Goal: Task Accomplishment & Management: Use online tool/utility

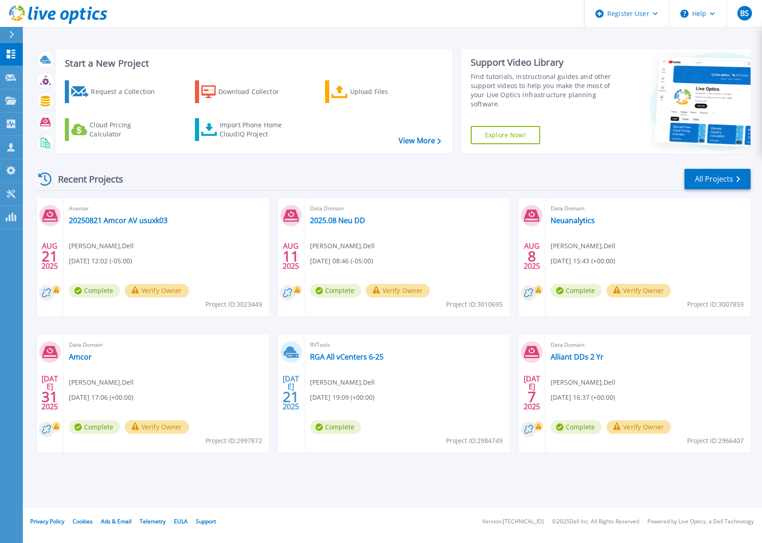
click at [248, 168] on div "Recent Projects All Projects" at bounding box center [393, 179] width 716 height 23
click at [226, 123] on div "Import Phone Home CloudIQ Project" at bounding box center [255, 130] width 71 height 18
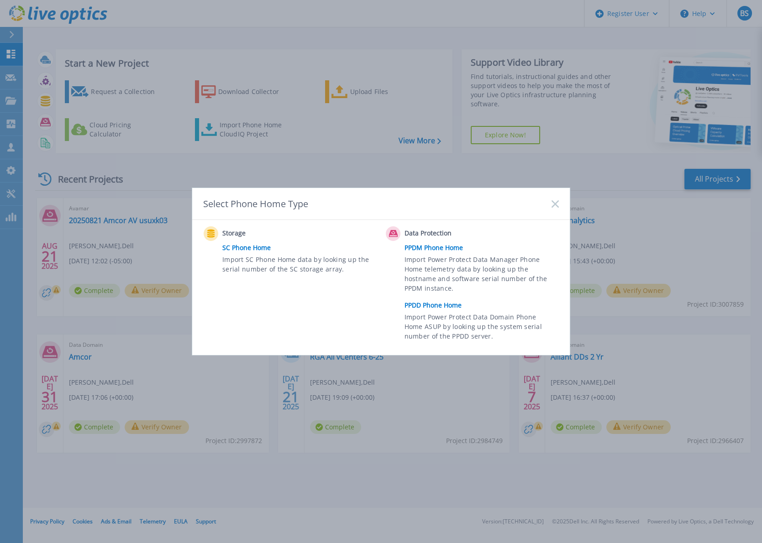
click at [434, 303] on link "PPDD Phone Home" at bounding box center [484, 306] width 159 height 14
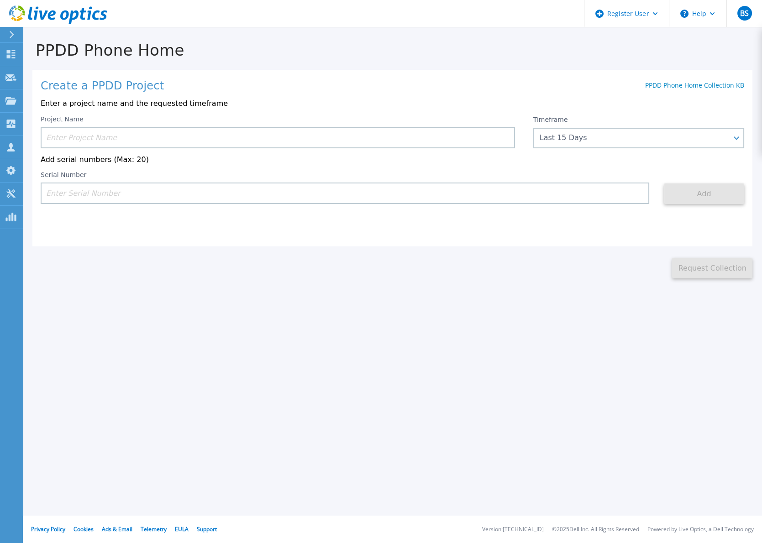
click at [384, 138] on input at bounding box center [278, 137] width 474 height 21
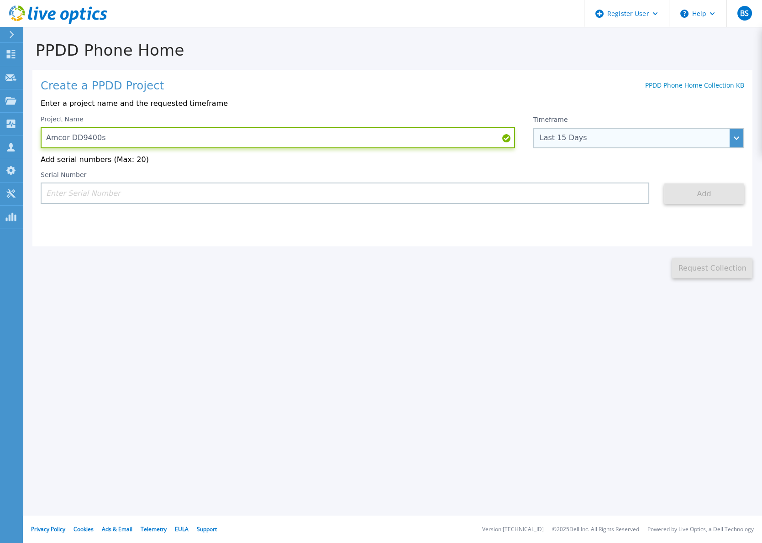
type input "Amcor DD9400s"
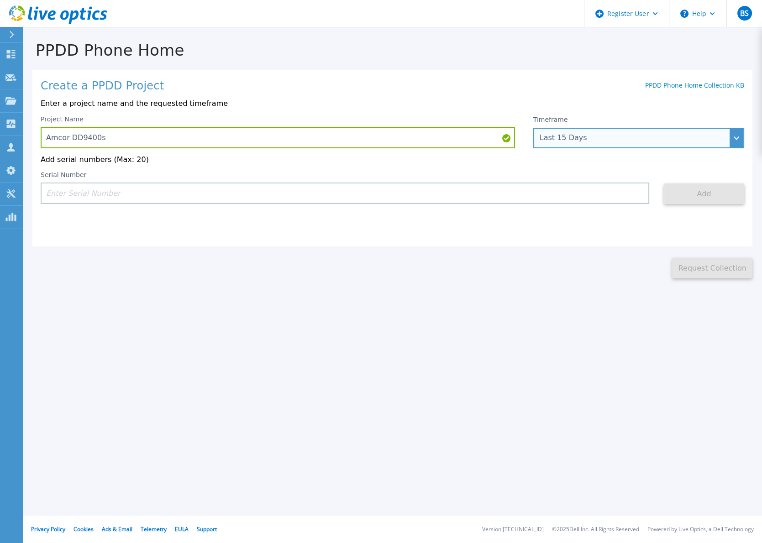
click at [631, 136] on div "Last 15 Days" at bounding box center [634, 138] width 188 height 8
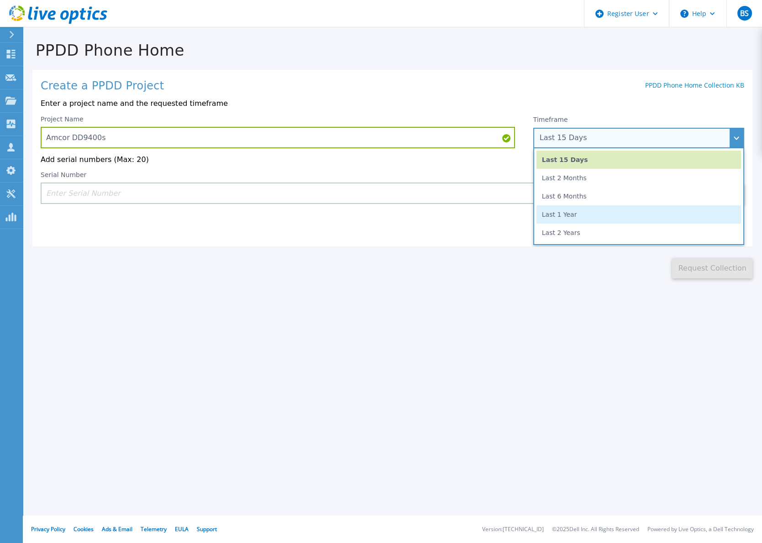
click at [588, 214] on li "Last 1 Year" at bounding box center [639, 214] width 205 height 18
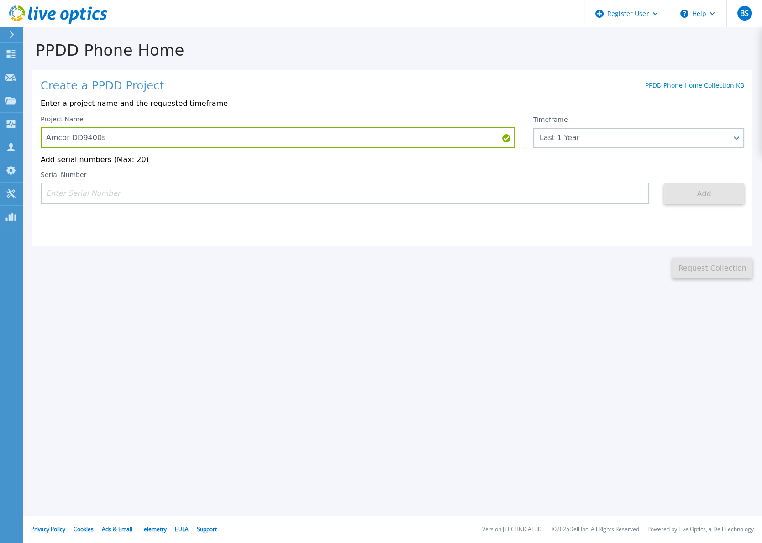
click at [189, 194] on input at bounding box center [345, 193] width 609 height 21
paste input "APM01204401890"
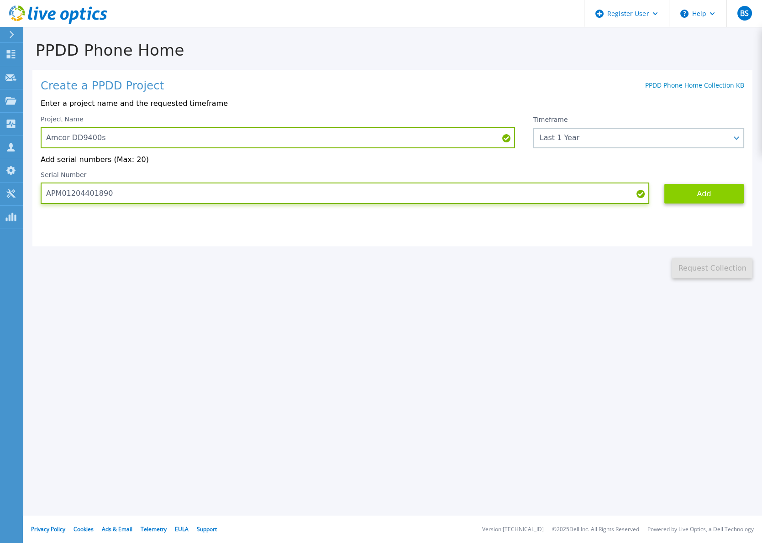
type input "APM01204401890"
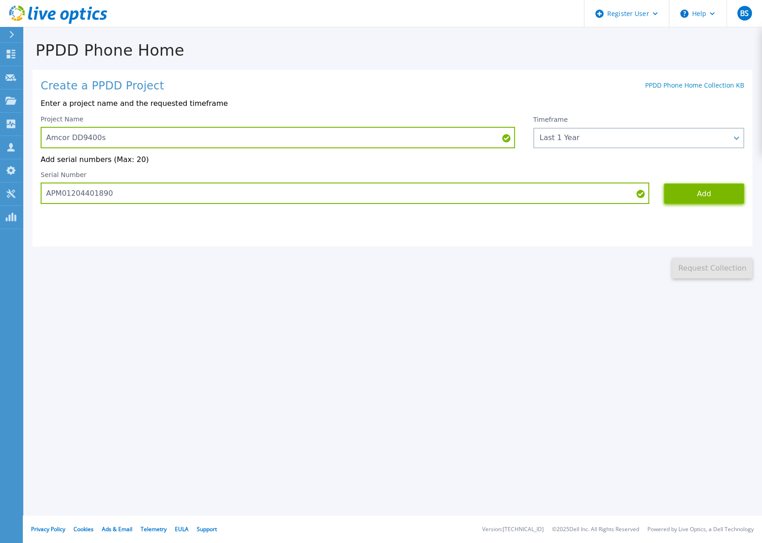
click at [685, 192] on button "Add" at bounding box center [704, 194] width 80 height 21
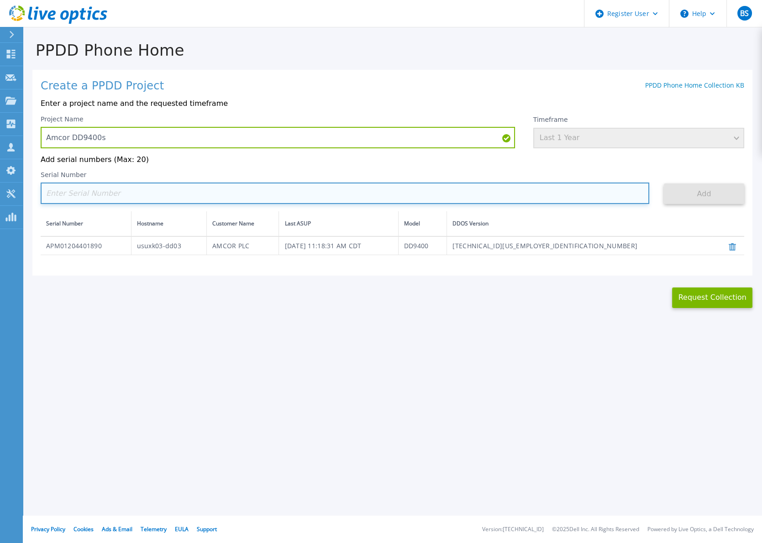
click at [266, 196] on input at bounding box center [345, 193] width 609 height 21
paste input "APM01204401891"
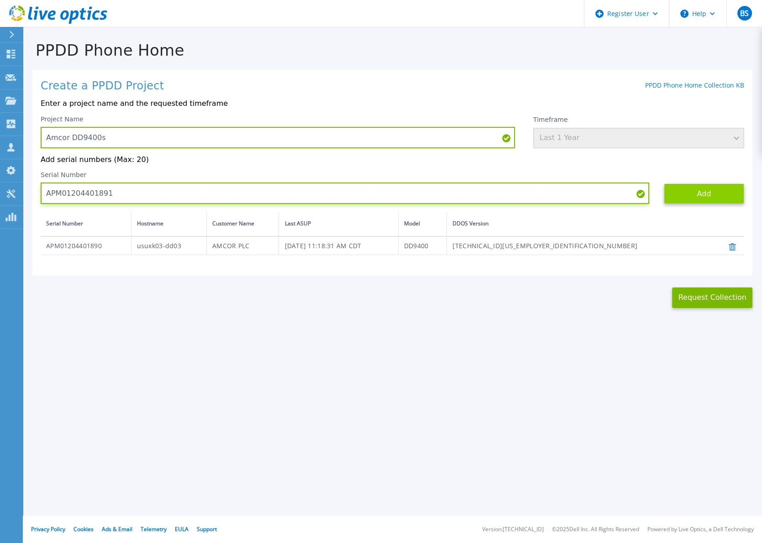
type input "APM01204401891"
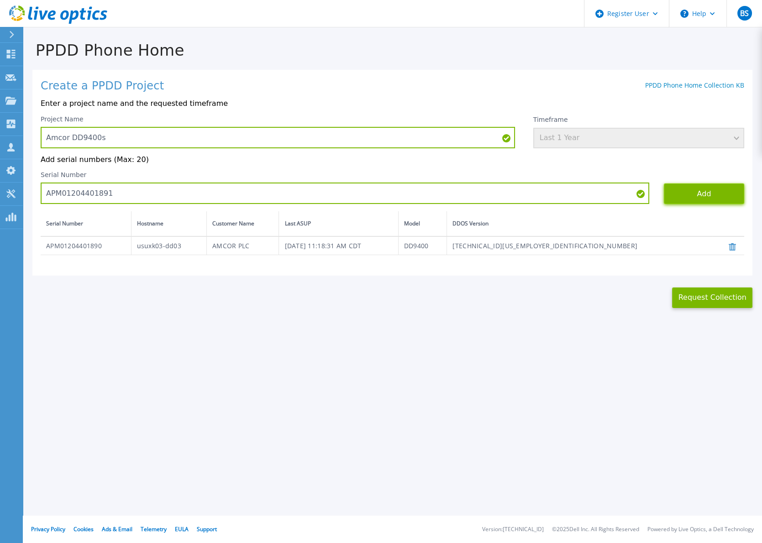
click at [707, 193] on button "Add" at bounding box center [704, 194] width 80 height 21
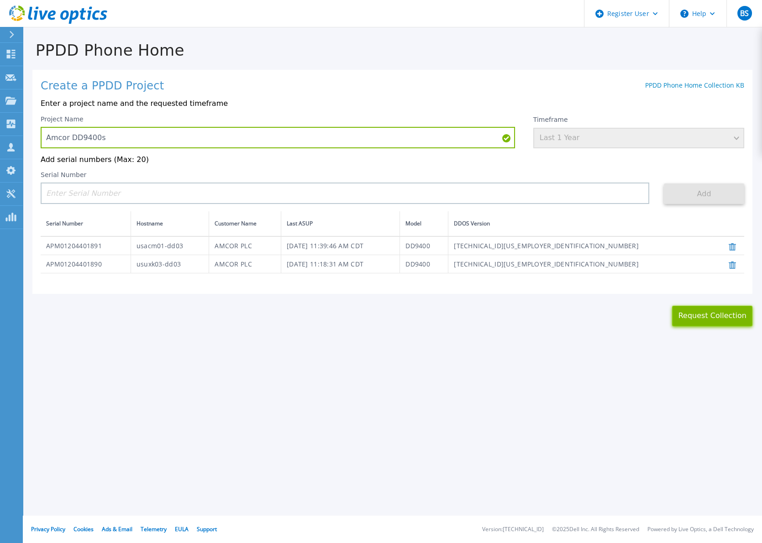
click at [713, 314] on button "Request Collection" at bounding box center [712, 316] width 80 height 21
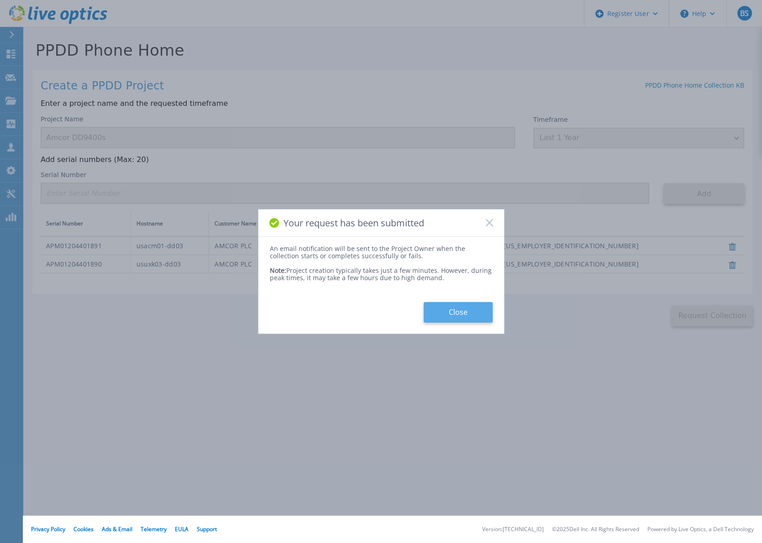
click at [464, 315] on button "Close" at bounding box center [458, 312] width 69 height 21
